Goal: Task Accomplishment & Management: Complete application form

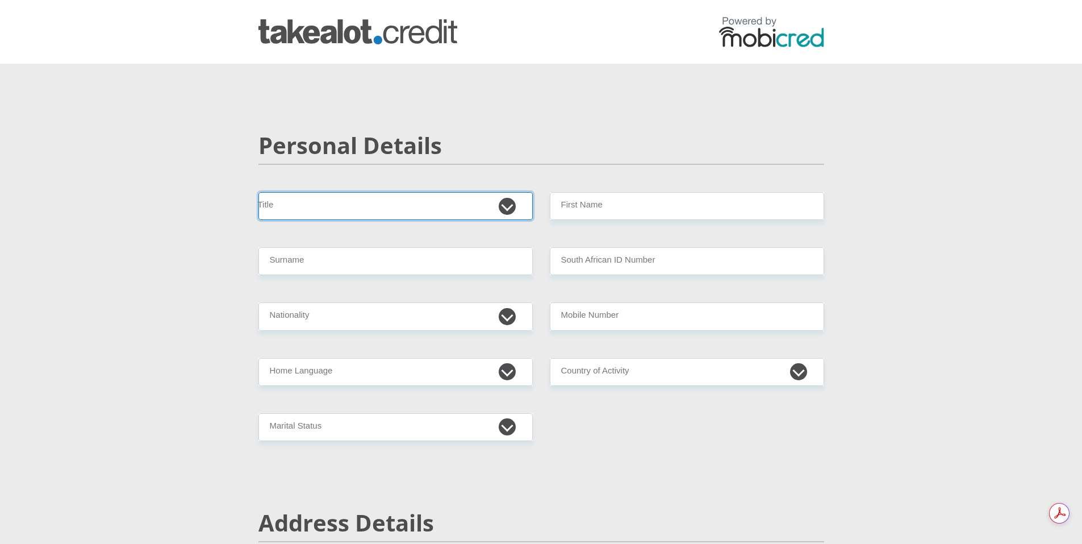
click at [507, 208] on select "Mr Ms Mrs Dr [PERSON_NAME]" at bounding box center [396, 206] width 274 height 28
select select "Mr"
click at [259, 192] on select "Mr Ms Mrs Dr [PERSON_NAME]" at bounding box center [396, 206] width 274 height 28
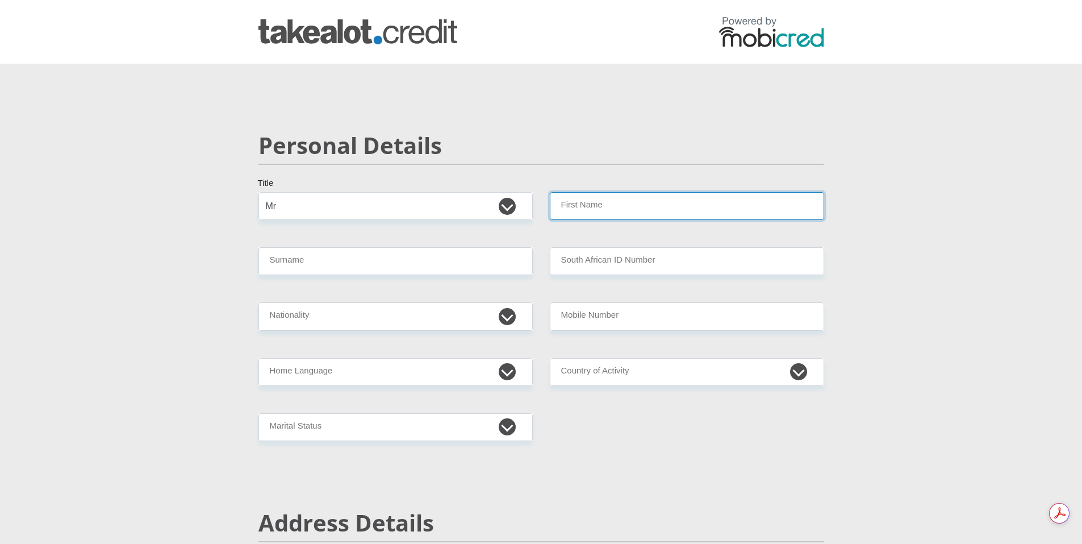
click at [702, 201] on input "First Name" at bounding box center [687, 206] width 274 height 28
type input "a"
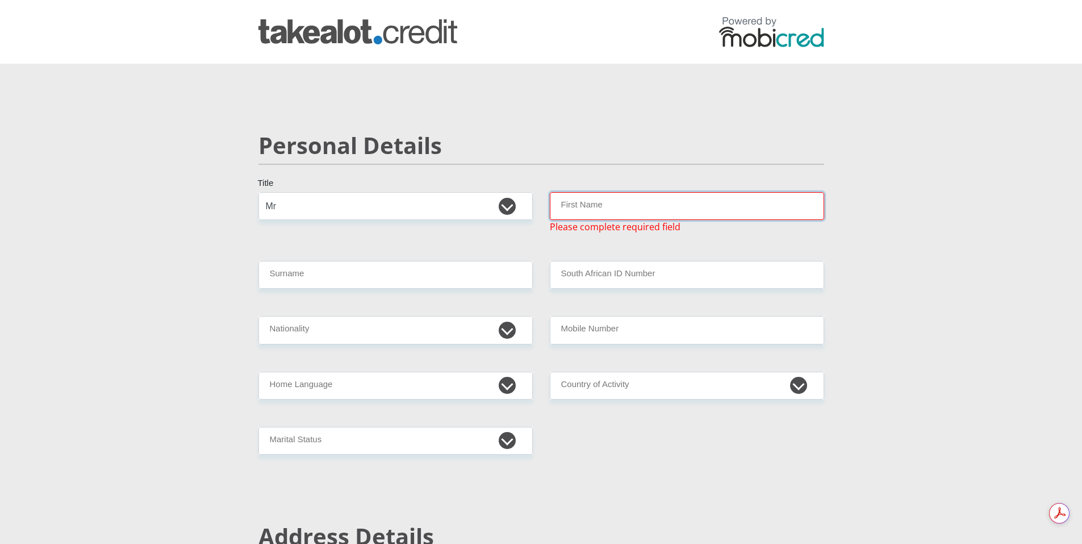
type input "a"
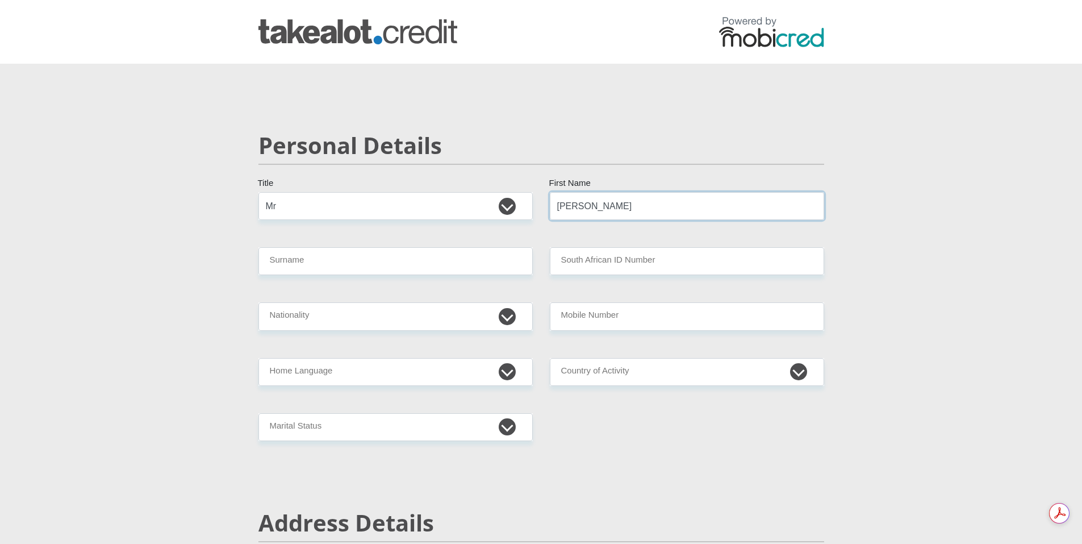
type input "[PERSON_NAME]"
click at [332, 265] on input "Surname" at bounding box center [396, 261] width 274 height 28
type input "[PERSON_NAME]"
click at [572, 259] on input "South African ID Number" at bounding box center [687, 261] width 274 height 28
type input "[CREDIT_CARD_NUMBER]"
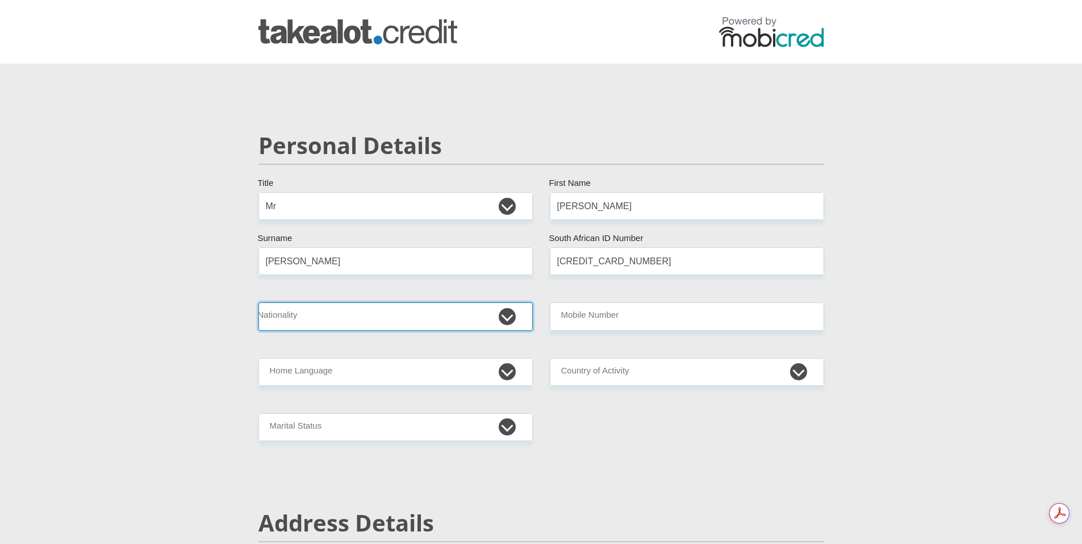
click at [511, 318] on select "[GEOGRAPHIC_DATA] [GEOGRAPHIC_DATA] [GEOGRAPHIC_DATA] [GEOGRAPHIC_DATA] [GEOGRA…" at bounding box center [396, 316] width 274 height 28
select select "ZAF"
click at [259, 302] on select "[GEOGRAPHIC_DATA] [GEOGRAPHIC_DATA] [GEOGRAPHIC_DATA] [GEOGRAPHIC_DATA] [GEOGRA…" at bounding box center [396, 316] width 274 height 28
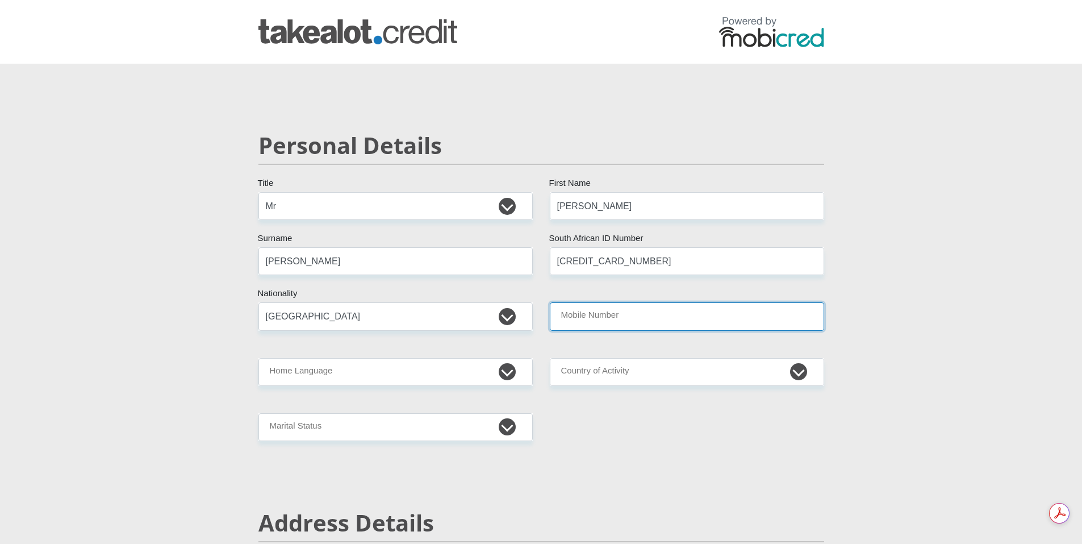
click at [655, 320] on input "Mobile Number" at bounding box center [687, 316] width 274 height 28
type input "0823397006"
click at [503, 372] on select "Afrikaans English Sepedi South Ndebele Southern Sotho Swati Tsonga Tswana Venda…" at bounding box center [396, 372] width 274 height 28
select select "eng"
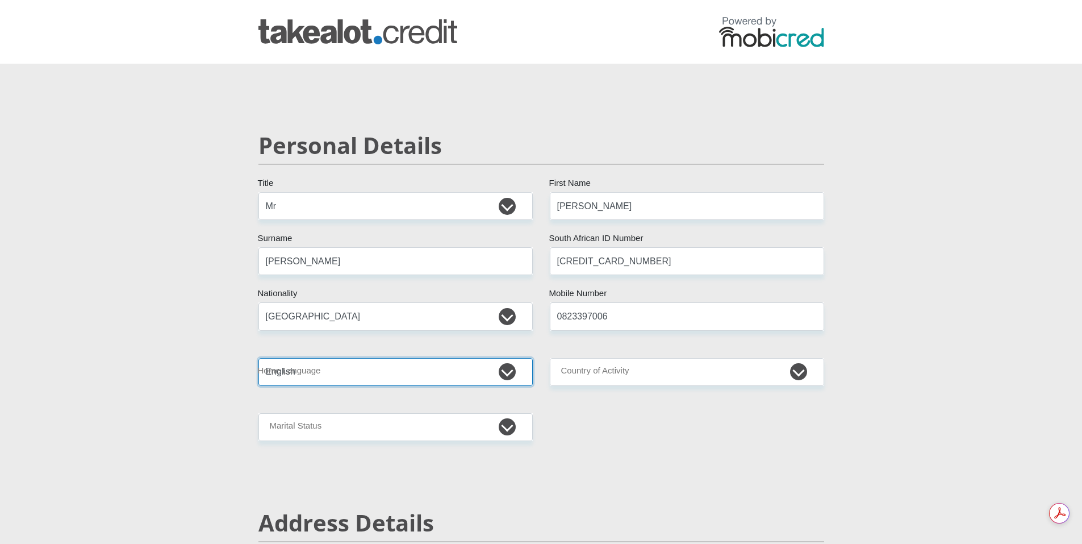
click at [259, 358] on select "Afrikaans English Sepedi South Ndebele Southern Sotho Swati Tsonga Tswana Venda…" at bounding box center [396, 372] width 274 height 28
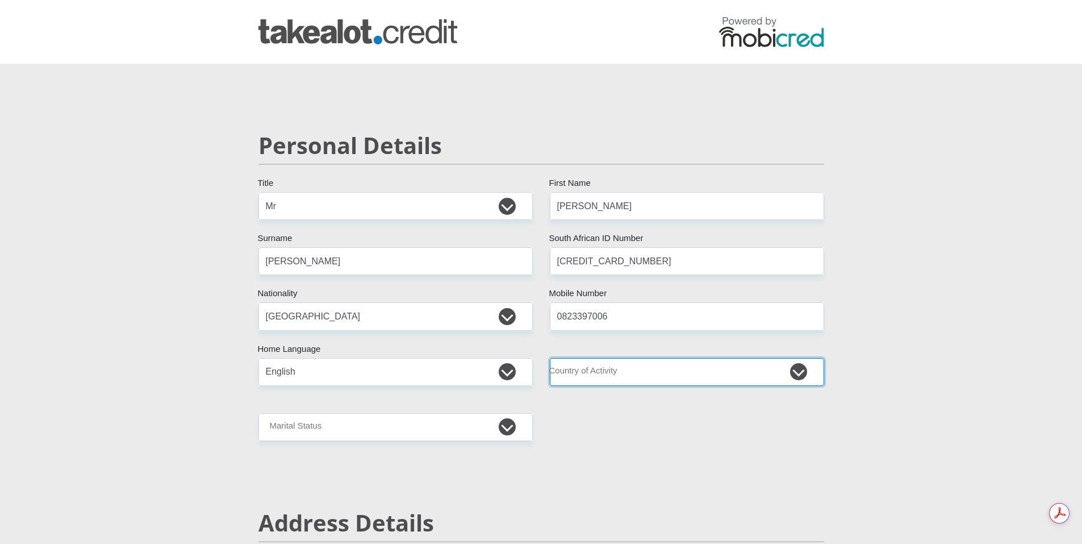
click at [799, 372] on select "[GEOGRAPHIC_DATA] [GEOGRAPHIC_DATA] [GEOGRAPHIC_DATA] [GEOGRAPHIC_DATA] [GEOGRA…" at bounding box center [687, 372] width 274 height 28
select select "ZAF"
click at [550, 358] on select "[GEOGRAPHIC_DATA] [GEOGRAPHIC_DATA] [GEOGRAPHIC_DATA] [GEOGRAPHIC_DATA] [GEOGRA…" at bounding box center [687, 372] width 274 height 28
click at [504, 428] on select "Married ANC Single Divorced Widowed Married COP or Customary Law" at bounding box center [396, 427] width 274 height 28
select select "1"
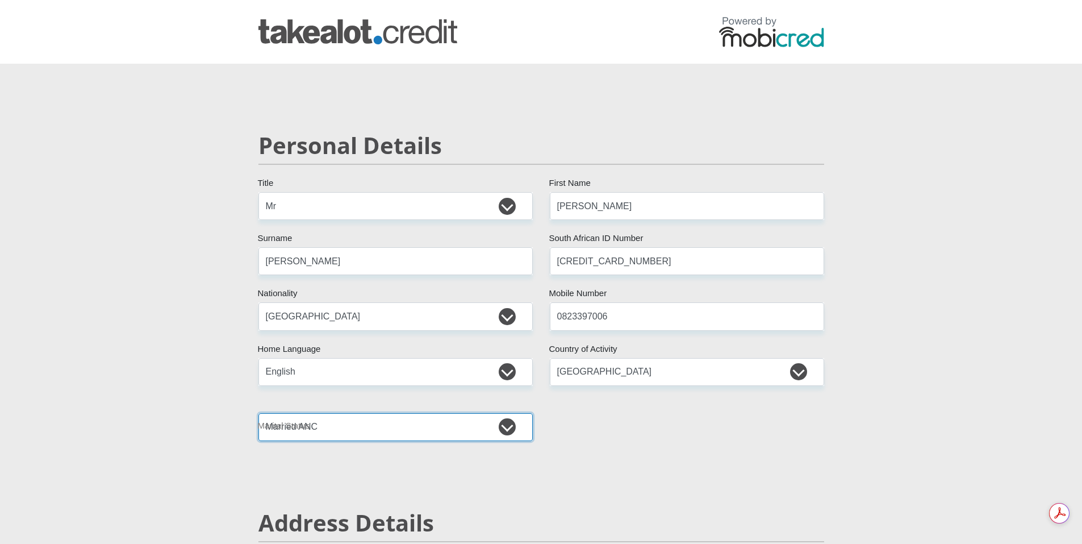
click at [259, 413] on select "Married ANC Single Divorced Widowed Married COP or Customary Law" at bounding box center [396, 427] width 274 height 28
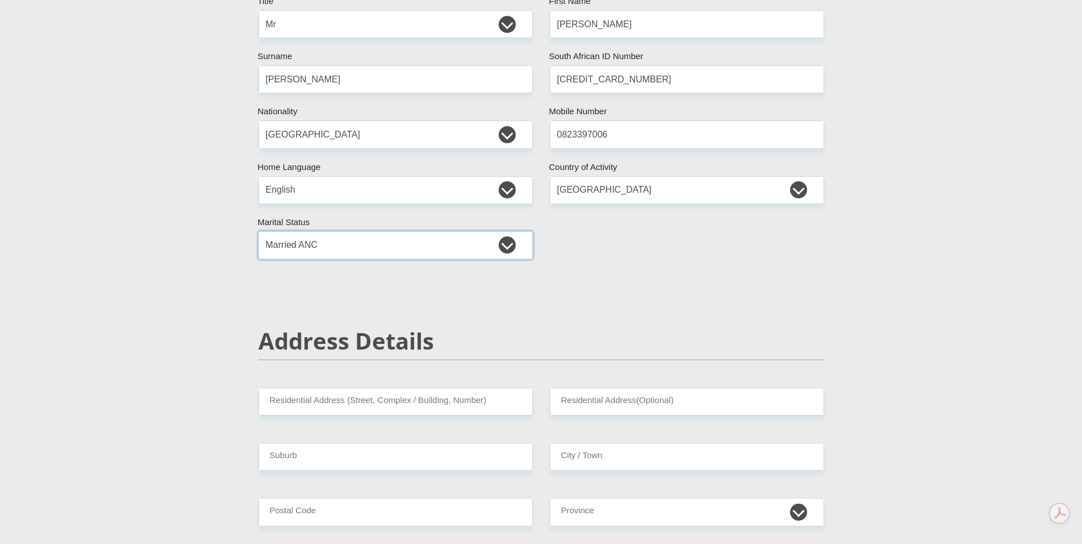
scroll to position [189, 0]
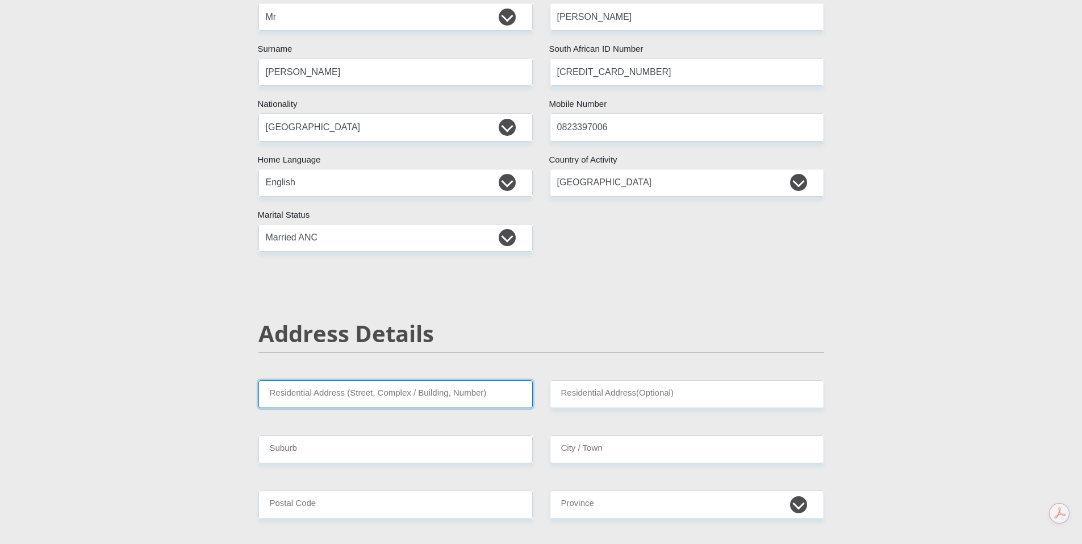
click at [316, 401] on input "Residential Address (Street, Complex / Building, Number)" at bounding box center [396, 394] width 274 height 28
type input "11 la m"
